Goal: Task Accomplishment & Management: Use online tool/utility

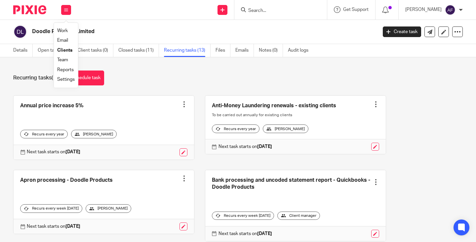
scroll to position [66, 0]
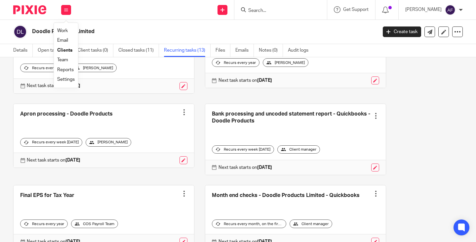
click at [139, 24] on div "Doodle Products Limited Create task Update from Companies House Export data Mer…" at bounding box center [238, 32] width 476 height 24
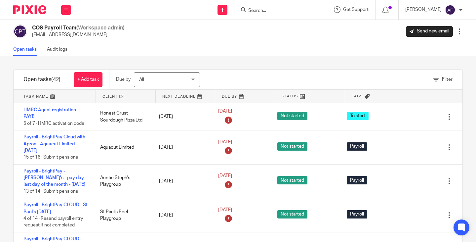
click at [243, 47] on div "Open tasks Audit logs" at bounding box center [238, 49] width 476 height 13
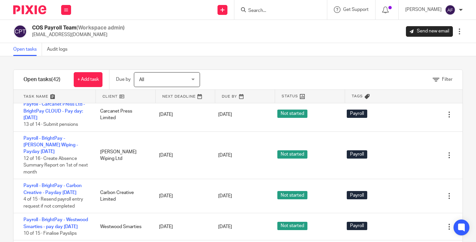
scroll to position [463, 0]
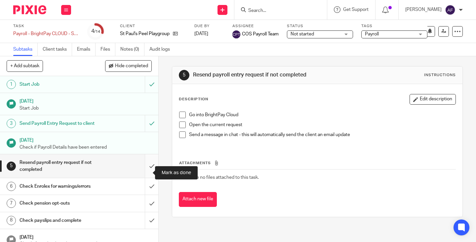
click at [143, 171] on input "submit" at bounding box center [79, 165] width 158 height 23
